Goal: Task Accomplishment & Management: Complete application form

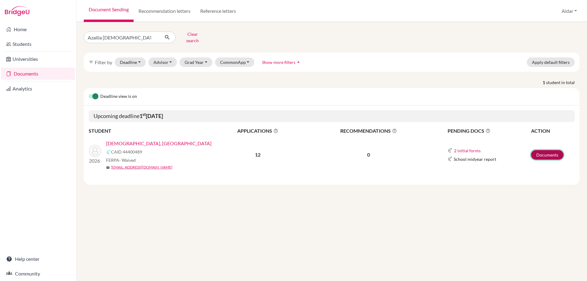
click at [550, 150] on link "Documents" at bounding box center [547, 154] width 32 height 9
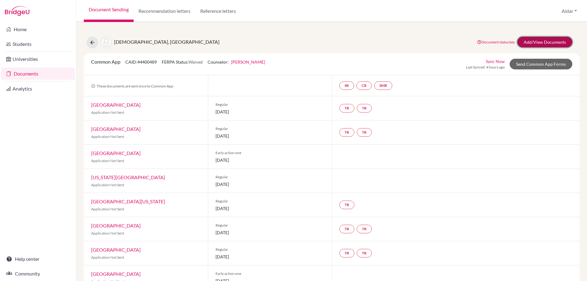
click at [533, 41] on link "Add/View Documents" at bounding box center [544, 42] width 55 height 11
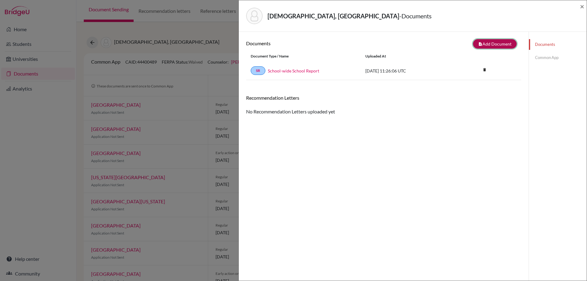
click at [485, 43] on button "note_add Add Document" at bounding box center [495, 43] width 44 height 9
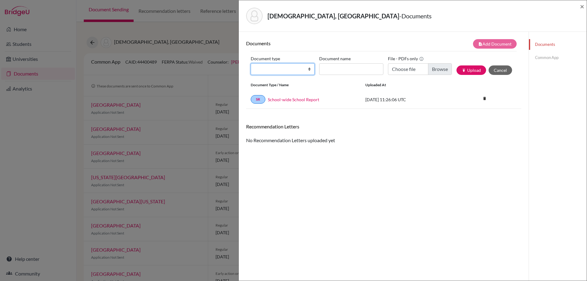
click at [308, 70] on select "Change explanation for Common App reports Counselor recommendation Internationa…" at bounding box center [282, 69] width 64 height 12
click at [542, 57] on link "Common App" at bounding box center [557, 57] width 58 height 11
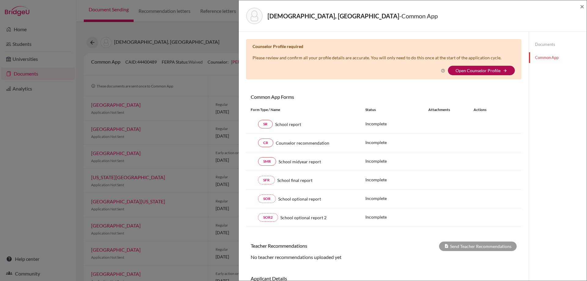
click at [495, 71] on link "Open Counselor Profile" at bounding box center [477, 70] width 45 height 5
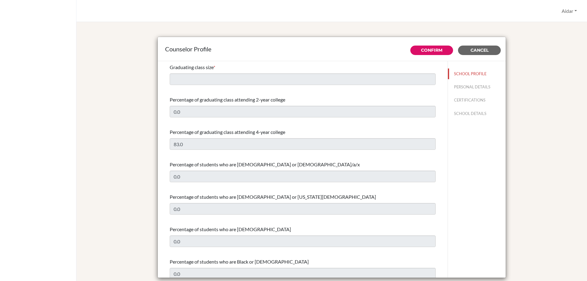
select select "0"
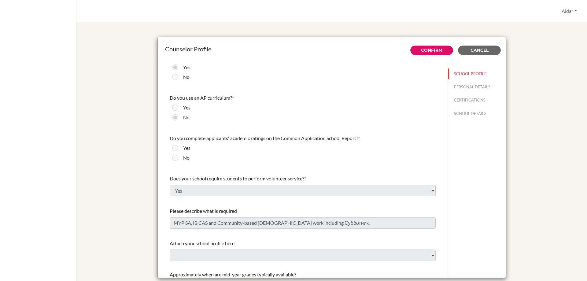
scroll to position [645, 0]
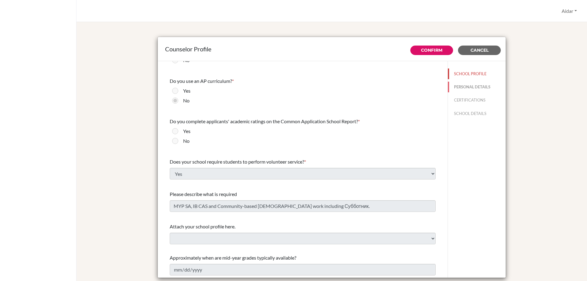
click at [450, 89] on button "PERSONAL DETAILS" at bounding box center [477, 87] width 58 height 11
type input "Aidar"
type input "[PERSON_NAME]"
type input "Advisor"
type input "7.843-204-1282"
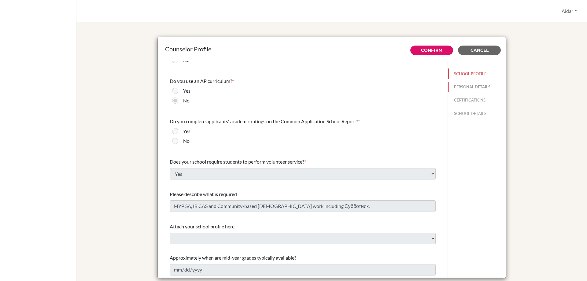
type input "[EMAIL_ADDRESS][DOMAIN_NAME]"
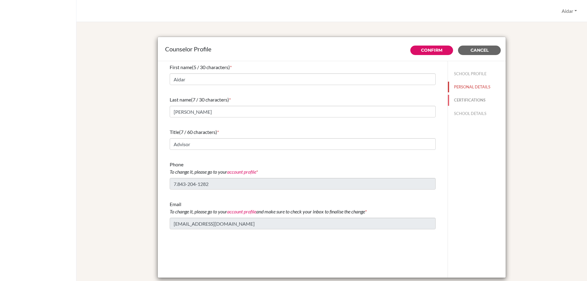
click at [459, 101] on button "CERTIFICATIONS" at bounding box center [477, 100] width 58 height 11
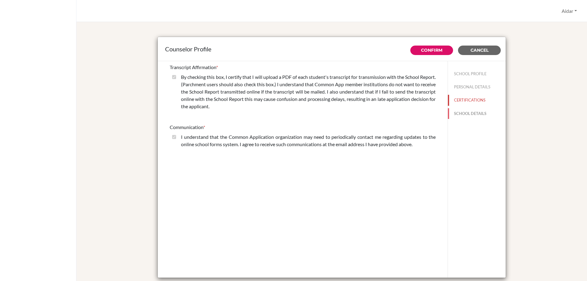
click at [466, 111] on button "SCHOOL DETAILS" at bounding box center [477, 113] width 58 height 11
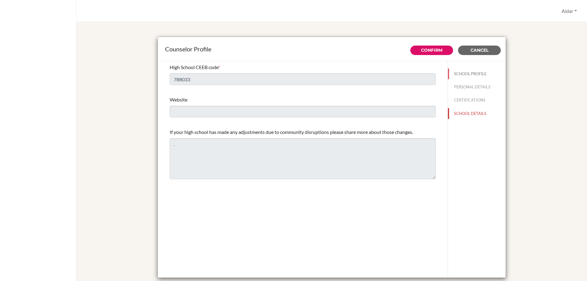
click at [472, 74] on button "SCHOOL PROFILE" at bounding box center [477, 73] width 58 height 11
type input "0.0"
select select "0"
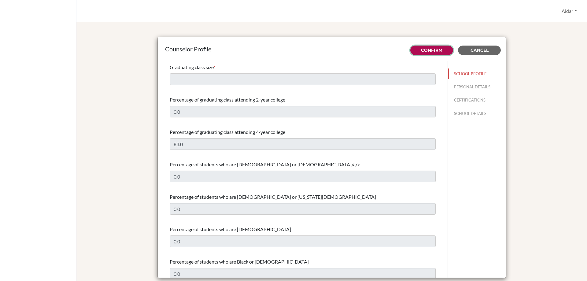
click at [433, 48] on link "Confirm" at bounding box center [431, 49] width 21 height 5
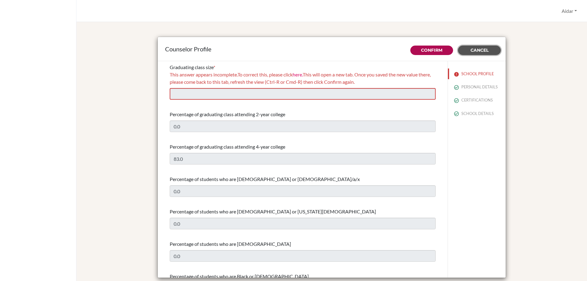
click at [473, 51] on span "Cancel" at bounding box center [479, 49] width 18 height 5
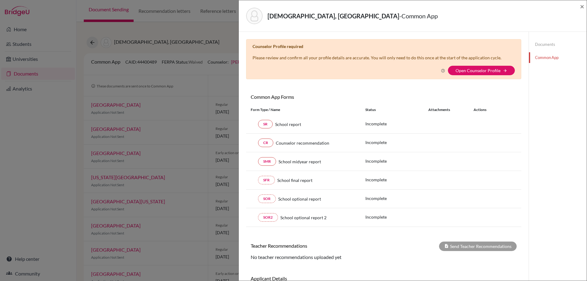
click at [548, 43] on link "Documents" at bounding box center [557, 44] width 58 height 11
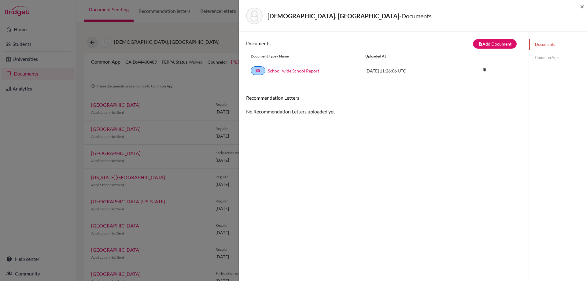
click at [542, 59] on link "Common App" at bounding box center [557, 57] width 58 height 11
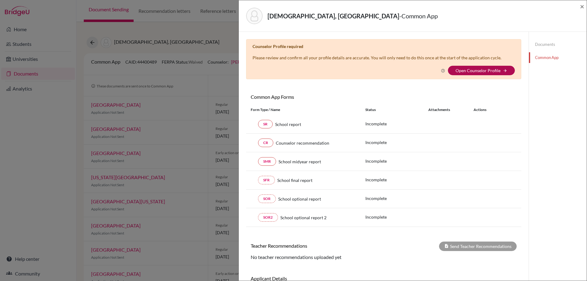
click at [480, 71] on link "Open Counselor Profile" at bounding box center [477, 70] width 45 height 5
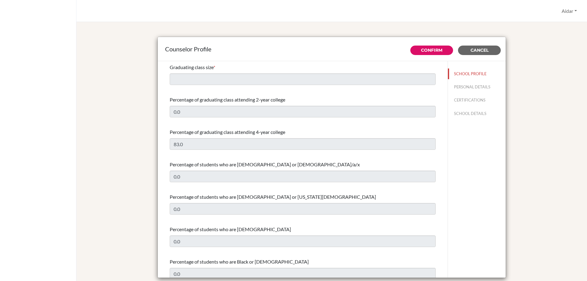
select select "0"
click at [452, 87] on button "PERSONAL DETAILS" at bounding box center [477, 87] width 58 height 11
type input "Aidar"
type input "[PERSON_NAME]"
type input "Advisor"
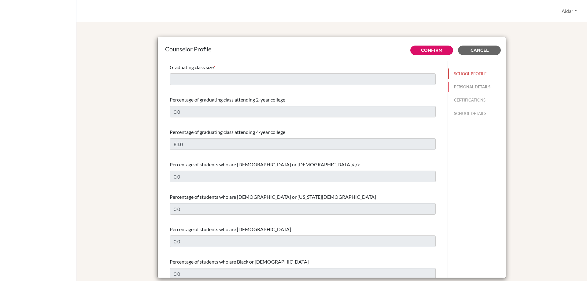
type input "7.843-204-1282"
type input "[EMAIL_ADDRESS][DOMAIN_NAME]"
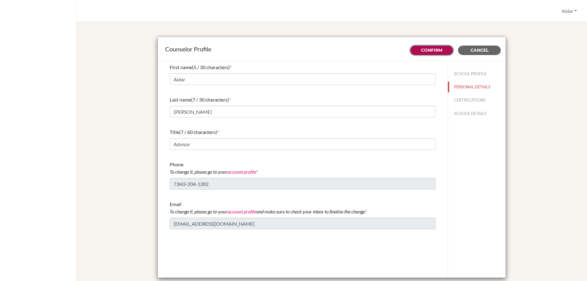
click at [425, 51] on link "Confirm" at bounding box center [431, 49] width 21 height 5
type input "0.0"
type input "83.0"
type input "0.0"
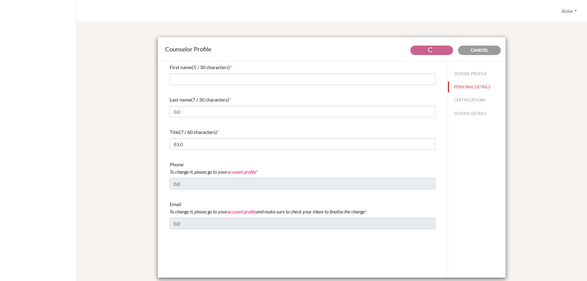
select select "0"
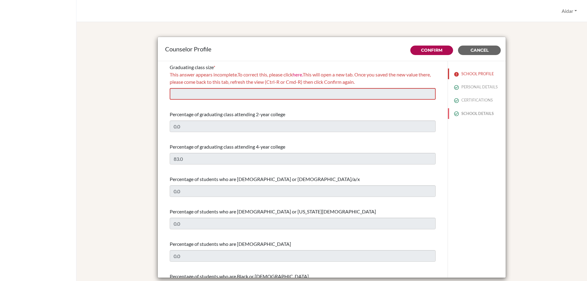
click at [465, 113] on button "SCHOOL DETAILS" at bounding box center [477, 113] width 58 height 11
type input "788033"
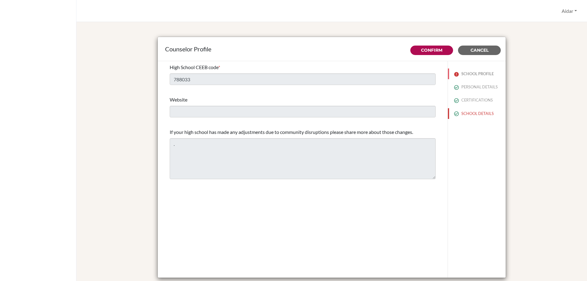
click at [464, 74] on button "SCHOOL PROFILE" at bounding box center [477, 73] width 58 height 11
type input "0.0"
select select "0"
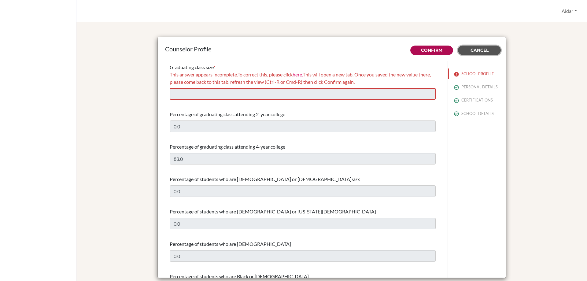
click at [481, 49] on span "Cancel" at bounding box center [479, 49] width 18 height 5
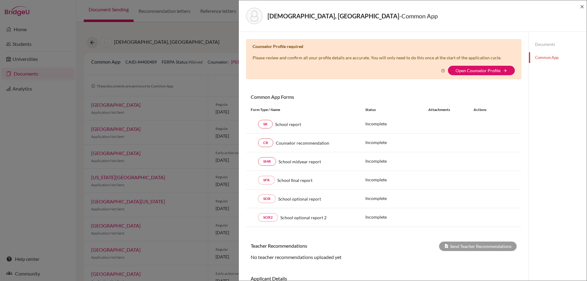
click at [536, 46] on link "Documents" at bounding box center [557, 44] width 58 height 11
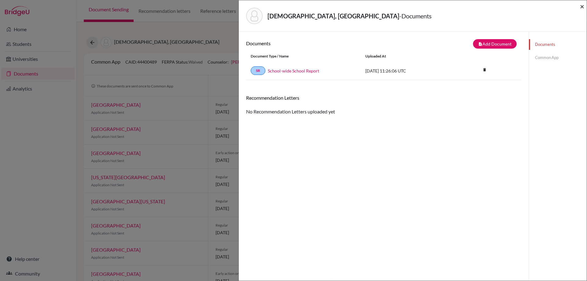
click at [583, 7] on span "×" at bounding box center [581, 6] width 4 height 9
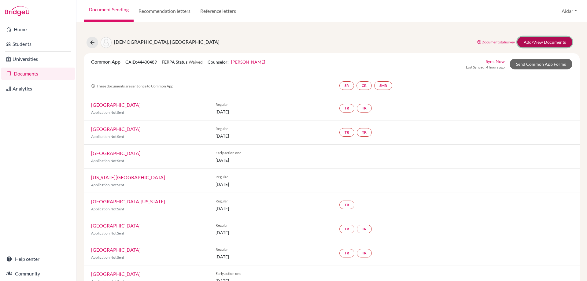
click at [532, 42] on link "Add/View Documents" at bounding box center [544, 42] width 55 height 11
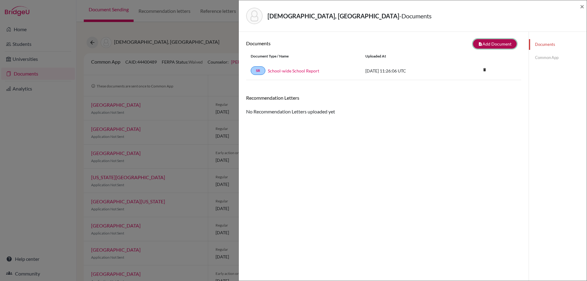
click at [490, 44] on button "note_add Add Document" at bounding box center [495, 43] width 44 height 9
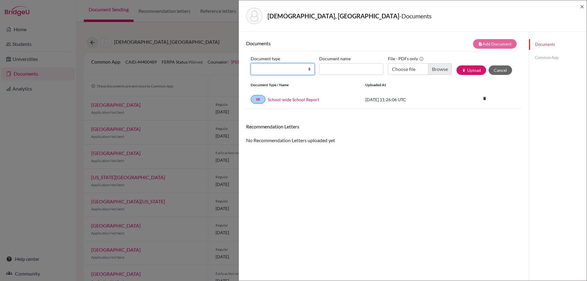
click at [307, 70] on select "Change explanation for Common App reports Counselor recommendation Internationa…" at bounding box center [282, 69] width 64 height 12
select select "44"
click at [250, 63] on select "Change explanation for Common App reports Counselor recommendation Internationa…" at bounding box center [282, 69] width 64 height 12
click at [354, 69] on input "Document name" at bounding box center [351, 69] width 64 height 12
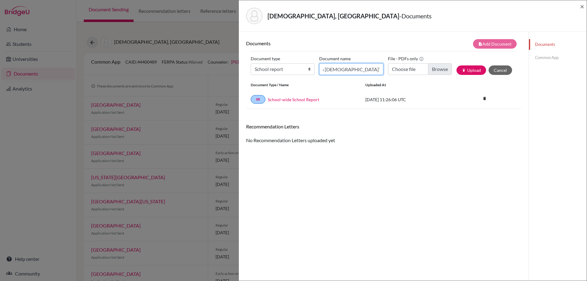
type input "Azaliia [DEMOGRAPHIC_DATA]'s School Report"
click at [431, 70] on input "Choose file" at bounding box center [420, 69] width 64 height 12
type input "C:\fakepath\Azaliia [DEMOGRAPHIC_DATA]'s School Report.pdf"
click at [468, 70] on button "publish Upload" at bounding box center [471, 69] width 30 height 9
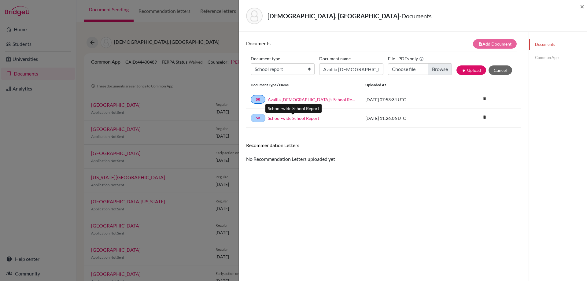
click at [283, 119] on link "School-wide School Report" at bounding box center [293, 118] width 51 height 6
click at [481, 118] on icon "delete" at bounding box center [484, 116] width 9 height 9
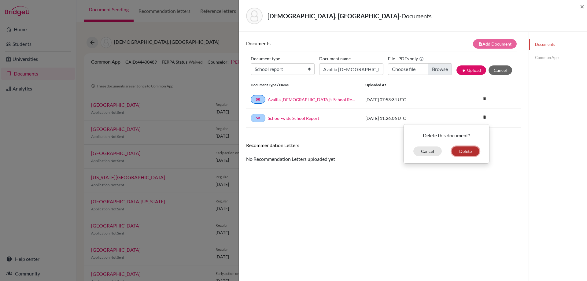
click at [465, 152] on button "Delete" at bounding box center [465, 150] width 28 height 9
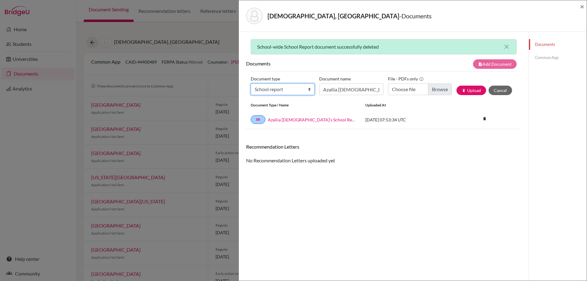
click at [308, 90] on select "Change explanation for Common App reports Counselor recommendation Internationa…" at bounding box center [282, 89] width 64 height 12
select select "4"
click at [250, 83] on select "Change explanation for Common App reports Counselor recommendation Internationa…" at bounding box center [282, 89] width 64 height 12
click at [326, 90] on input "Azaliia [DEMOGRAPHIC_DATA]'s School Report" at bounding box center [351, 89] width 64 height 12
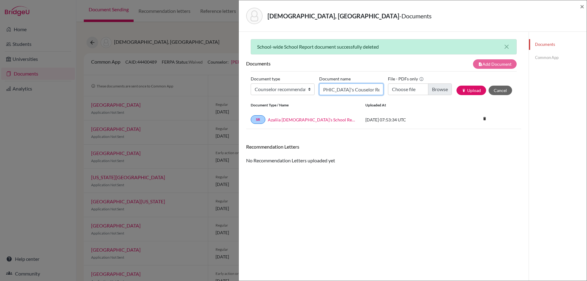
type input "Azaliia [DEMOGRAPHIC_DATA]'s Couselor Recommendation"
click at [440, 87] on input "Choose file" at bounding box center [420, 89] width 64 height 12
type input "C:\fakepath\Azaliia [DEMOGRAPHIC_DATA]'s Counselor Recommendation.pdf"
click at [472, 90] on button "publish Upload" at bounding box center [471, 90] width 30 height 9
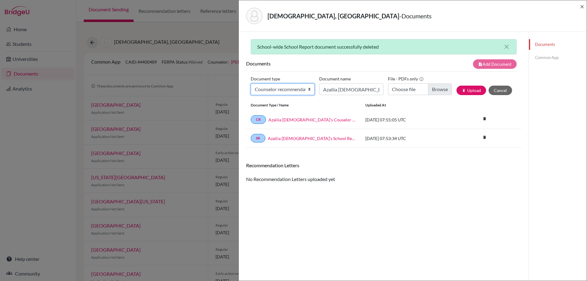
click at [308, 90] on select "Change explanation for Common App reports Counselor recommendation Internationa…" at bounding box center [282, 89] width 64 height 12
select select "39"
click at [250, 83] on select "Change explanation for Common App reports Counselor recommendation Internationa…" at bounding box center [282, 89] width 64 height 12
click at [327, 88] on input "Azaliia [DEMOGRAPHIC_DATA]'s Couselor Recommendation" at bounding box center [351, 89] width 64 height 12
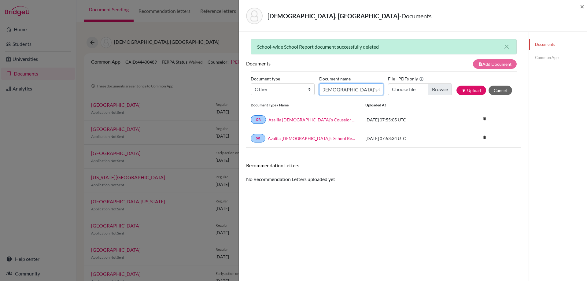
type input "Azaliia [DEMOGRAPHIC_DATA]'s Optional Report"
click at [435, 90] on input "Choose file" at bounding box center [420, 89] width 64 height 12
type input "C:\fakepath\Azaliia [DEMOGRAPHIC_DATA]'s Optional Report.pdf"
click at [468, 92] on button "publish Upload" at bounding box center [471, 90] width 30 height 9
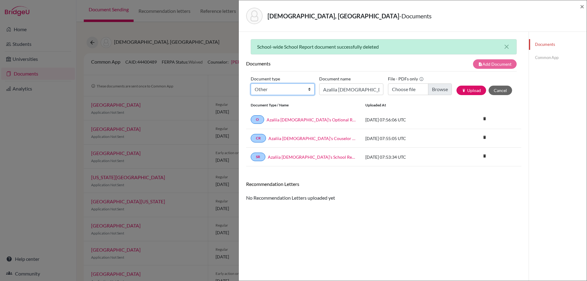
click at [308, 91] on select "Change explanation for Common App reports Counselor recommendation Internationa…" at bounding box center [282, 89] width 64 height 12
select select "39"
click at [250, 83] on select "Change explanation for Common App reports Counselor recommendation Internationa…" at bounding box center [282, 89] width 64 height 12
click at [335, 90] on input "Azaliia [DEMOGRAPHIC_DATA]'s Optional Report" at bounding box center [351, 89] width 64 height 12
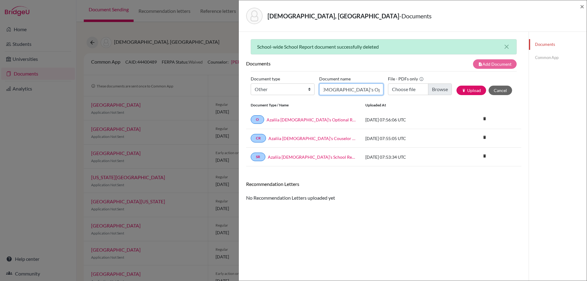
type input "Azaliia [DEMOGRAPHIC_DATA]'s Optional Report 2"
click at [437, 91] on input "Choose file" at bounding box center [420, 89] width 64 height 12
type input "C:\fakepath\Azaliia [DEMOGRAPHIC_DATA]'s Optional Report 2.pdf"
click at [475, 88] on button "publish Upload" at bounding box center [471, 90] width 30 height 9
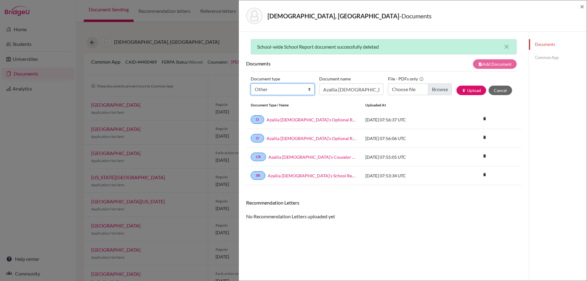
click at [309, 90] on select "Change explanation for Common App reports Counselor recommendation Internationa…" at bounding box center [282, 89] width 64 height 12
select select "39"
click at [250, 83] on select "Change explanation for Common App reports Counselor recommendation Internationa…" at bounding box center [282, 89] width 64 height 12
click at [335, 90] on input "Azaliia [DEMOGRAPHIC_DATA]'s Optional Report 2" at bounding box center [351, 89] width 64 height 12
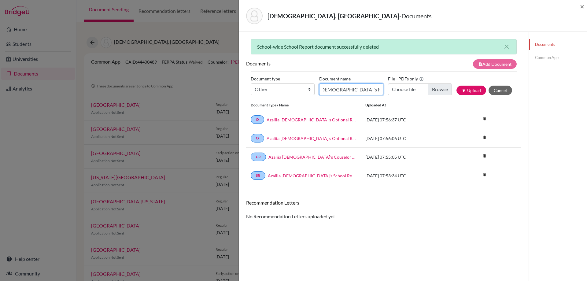
type input "Azaliia [DEMOGRAPHIC_DATA]'s Mid-Year Report"
click at [442, 88] on input "Choose file" at bounding box center [420, 89] width 64 height 12
type input "C:\fakepath\Azaliia [DEMOGRAPHIC_DATA]'s Mid-Year Report.pdf"
click at [463, 90] on button "publish Upload" at bounding box center [471, 90] width 30 height 9
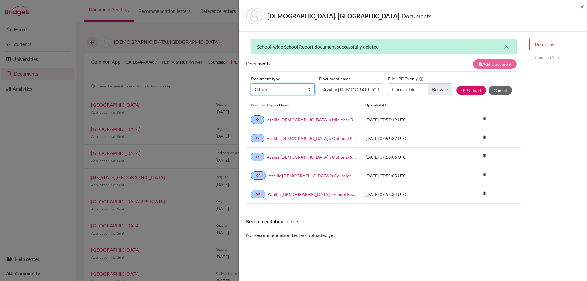
click at [309, 90] on select "Change explanation for Common App reports Counselor recommendation Internationa…" at bounding box center [282, 89] width 64 height 12
select select "39"
click at [250, 83] on select "Change explanation for Common App reports Counselor recommendation Internationa…" at bounding box center [282, 89] width 64 height 12
click at [327, 86] on input "Azaliia [DEMOGRAPHIC_DATA]'s Mid-Year Report" at bounding box center [351, 89] width 64 height 12
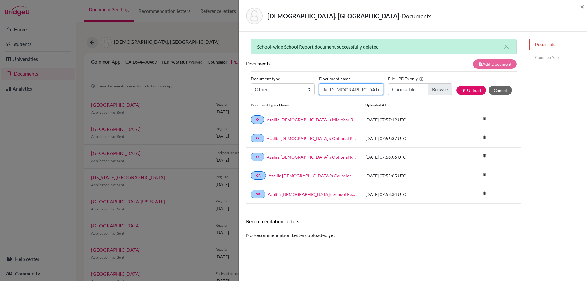
type input "Azaliia [DEMOGRAPHIC_DATA]'s Final Report"
click at [429, 89] on input "Choose file" at bounding box center [420, 89] width 64 height 12
type input "C:\fakepath\Azaliia [DEMOGRAPHIC_DATA]'s Final Report.pdf"
click at [468, 89] on button "publish Upload" at bounding box center [471, 90] width 30 height 9
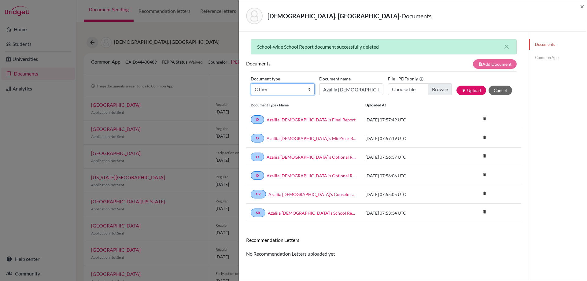
click at [286, 90] on select "Change explanation for Common App reports Counselor recommendation Internationa…" at bounding box center [282, 89] width 64 height 12
select select "2"
click at [250, 83] on select "Change explanation for Common App reports Counselor recommendation Internationa…" at bounding box center [282, 89] width 64 height 12
click at [344, 90] on input "Azaliia [DEMOGRAPHIC_DATA]'s Final Report" at bounding box center [351, 89] width 64 height 12
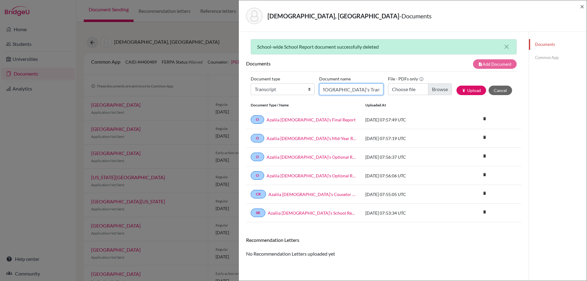
type input "Azaliia [DEMOGRAPHIC_DATA]'s Transcript Grade 11"
click at [441, 91] on input "Choose file" at bounding box center [420, 89] width 64 height 12
type input "C:\fakepath\Azaliia [DEMOGRAPHIC_DATA]'s Transcript Grade 11.pdf"
click at [466, 90] on button "publish Upload" at bounding box center [471, 90] width 30 height 9
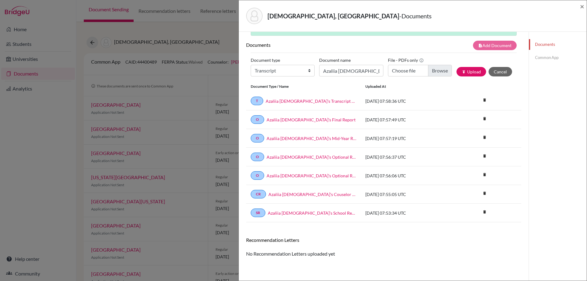
scroll to position [32, 0]
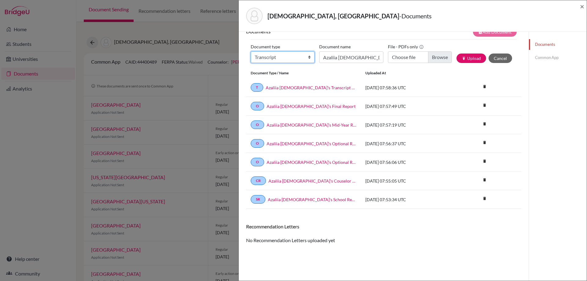
click at [308, 57] on select "Change explanation for Common App reports Counselor recommendation Internationa…" at bounding box center [282, 57] width 64 height 12
click at [361, 254] on div "School-wide School Report document successfully deleted close Documents note_ad…" at bounding box center [383, 140] width 275 height 266
click at [580, 6] on span "×" at bounding box center [581, 6] width 4 height 9
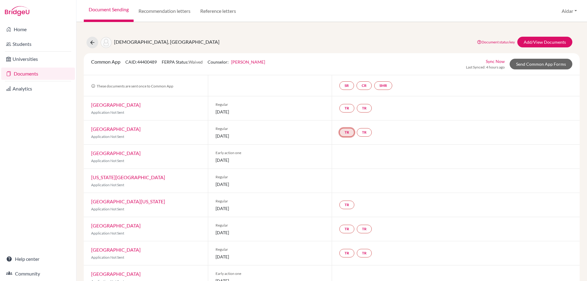
click at [345, 134] on link "TR" at bounding box center [346, 132] width 15 height 9
click at [383, 130] on div "TR Teacher recommendation Incomplete TR" at bounding box center [455, 132] width 248 height 24
click at [527, 40] on link "Add/View Documents" at bounding box center [544, 42] width 55 height 11
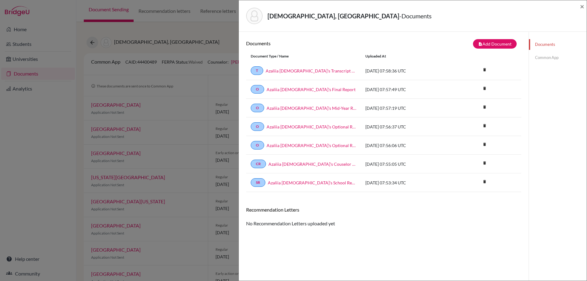
click at [18, 157] on div "[DEMOGRAPHIC_DATA], Azaliia - Documents × Documents note_add Add Document Docum…" at bounding box center [293, 140] width 587 height 281
click at [580, 6] on span "×" at bounding box center [581, 6] width 4 height 9
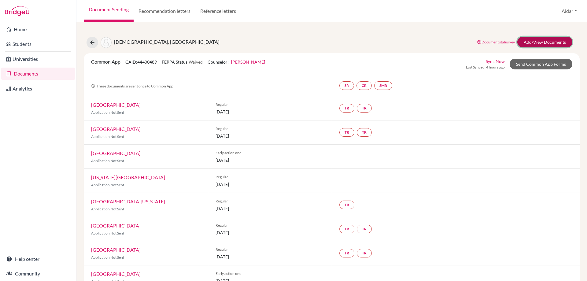
click at [529, 42] on link "Add/View Documents" at bounding box center [544, 42] width 55 height 11
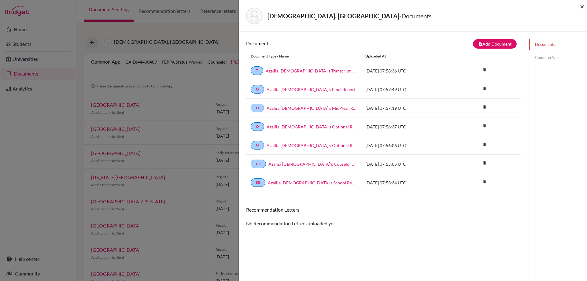
click at [581, 5] on span "×" at bounding box center [581, 6] width 4 height 9
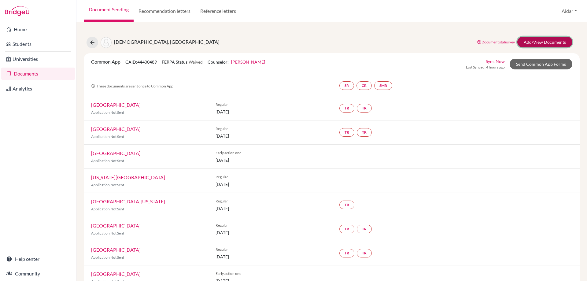
click at [537, 42] on link "Add/View Documents" at bounding box center [544, 42] width 55 height 11
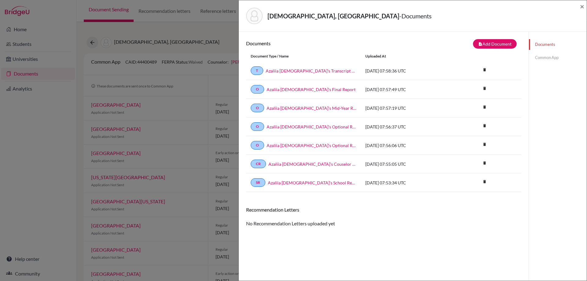
click at [465, 238] on div "Documents note_add Add Document Document type Change explanation for Common App…" at bounding box center [383, 172] width 275 height 266
